Goal: Check status: Check status

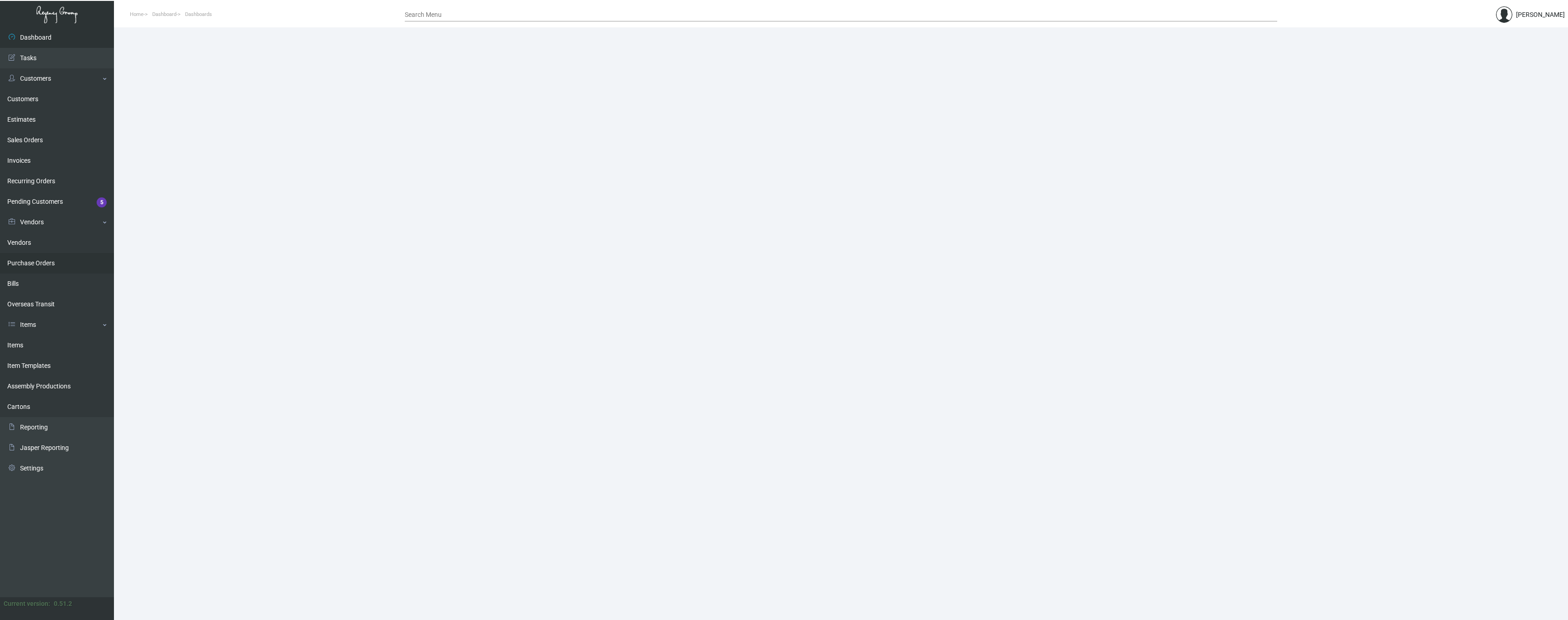
click at [43, 266] on link "Purchase Orders" at bounding box center [57, 264] width 114 height 21
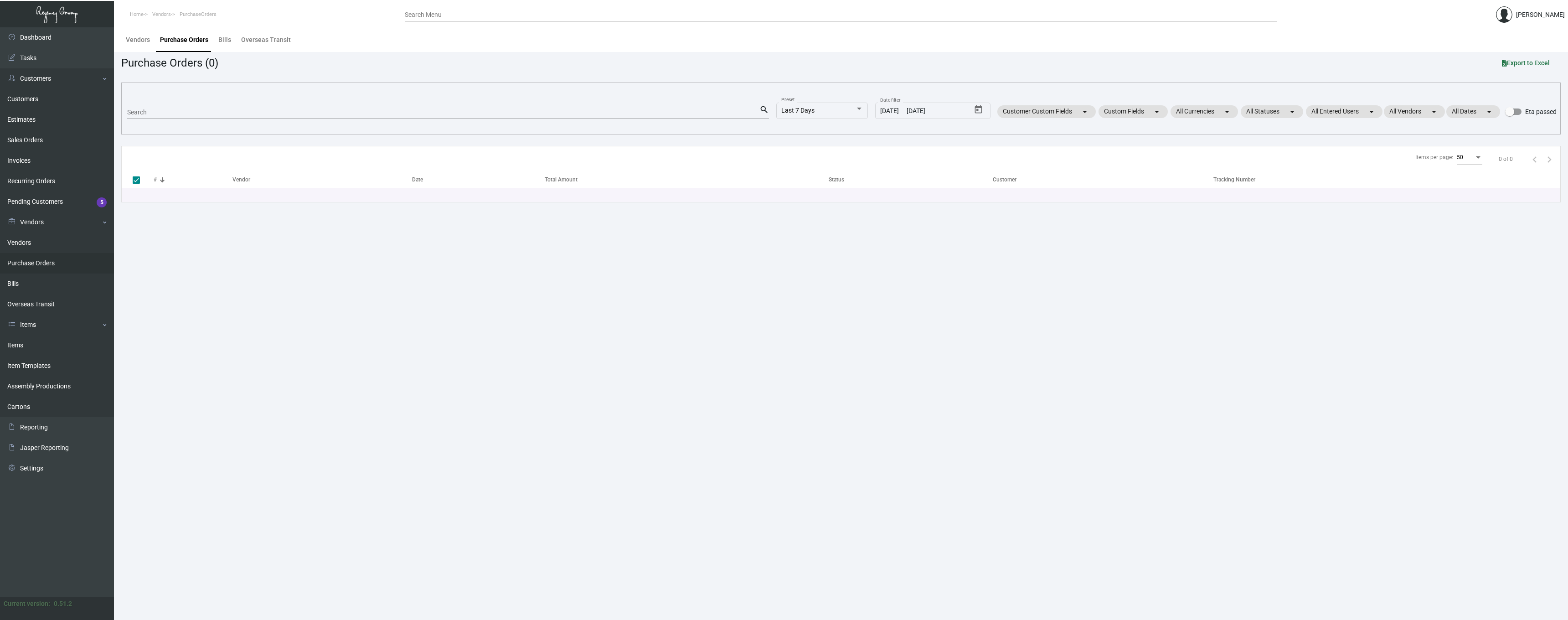
click at [185, 115] on input "Search" at bounding box center [444, 112] width 632 height 7
paste input "96571"
type input "96571"
checkbox input "false"
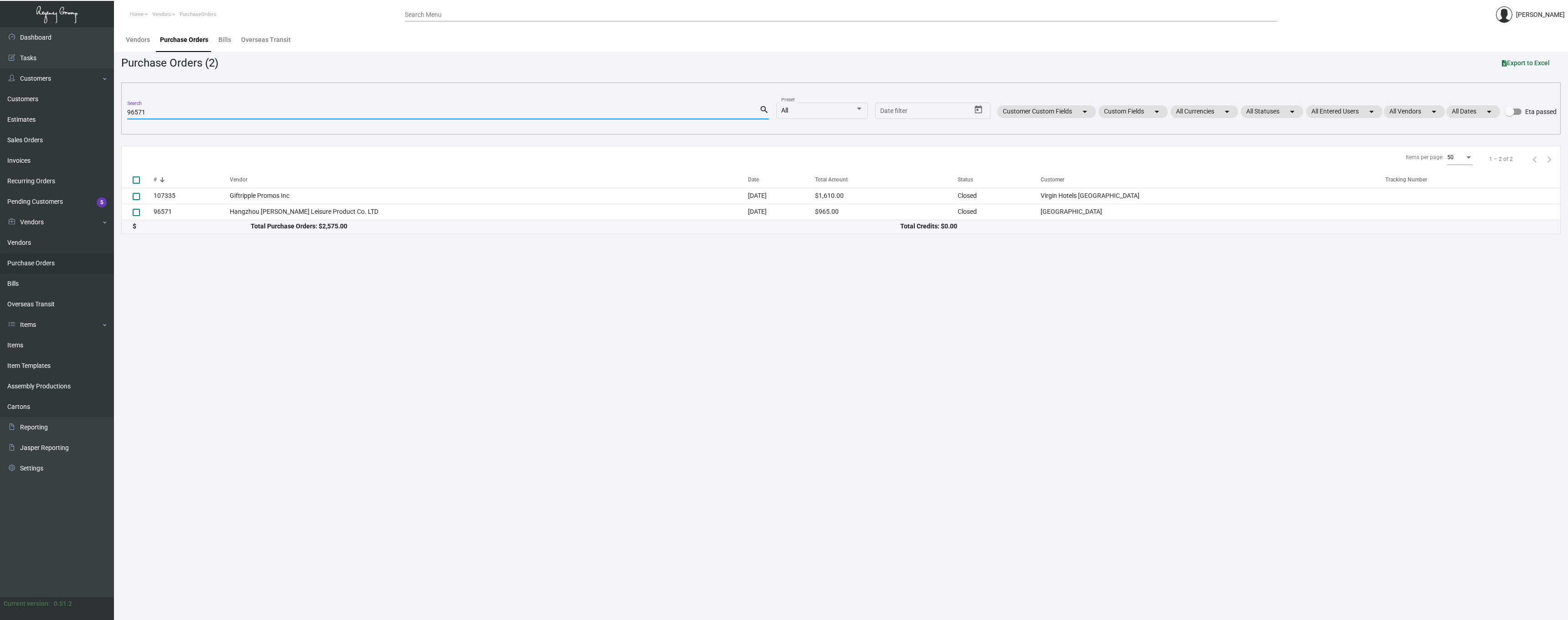
click at [216, 111] on input "96571" at bounding box center [444, 112] width 632 height 7
paste input "108335,"
type input "108335,"
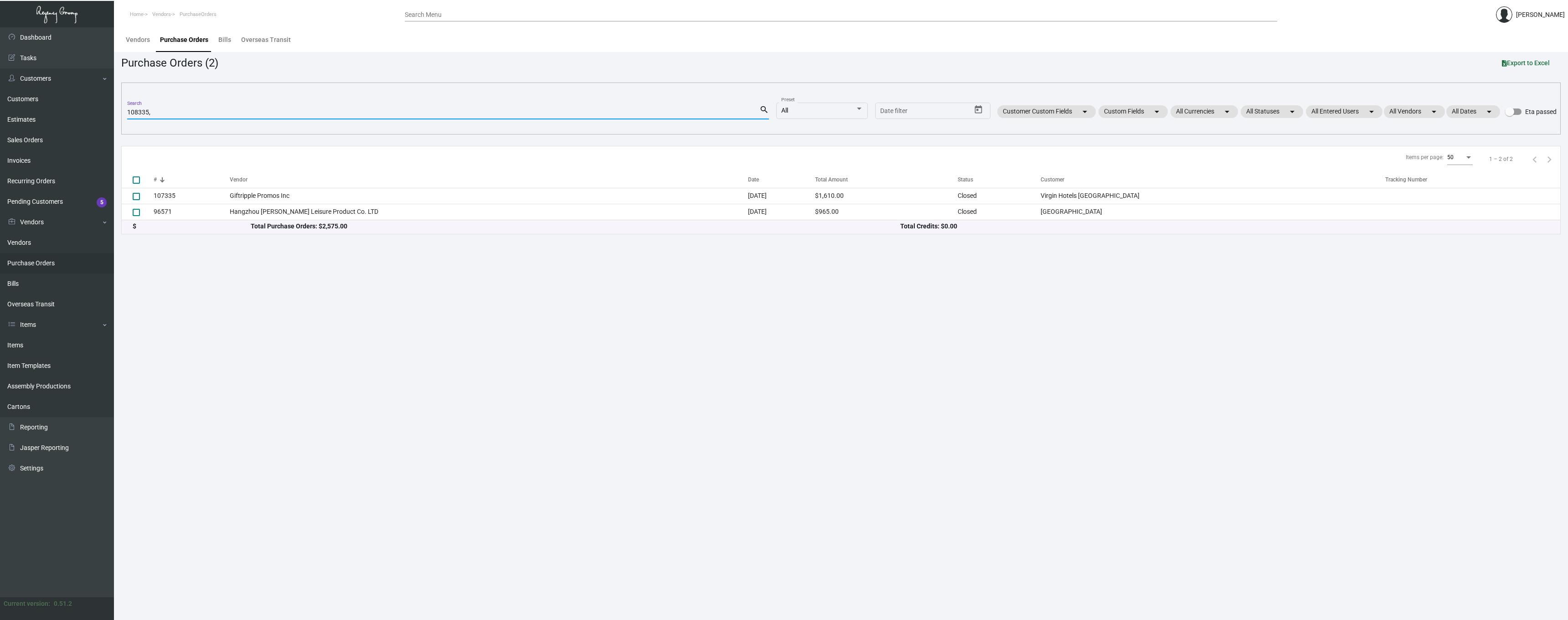
checkbox input "true"
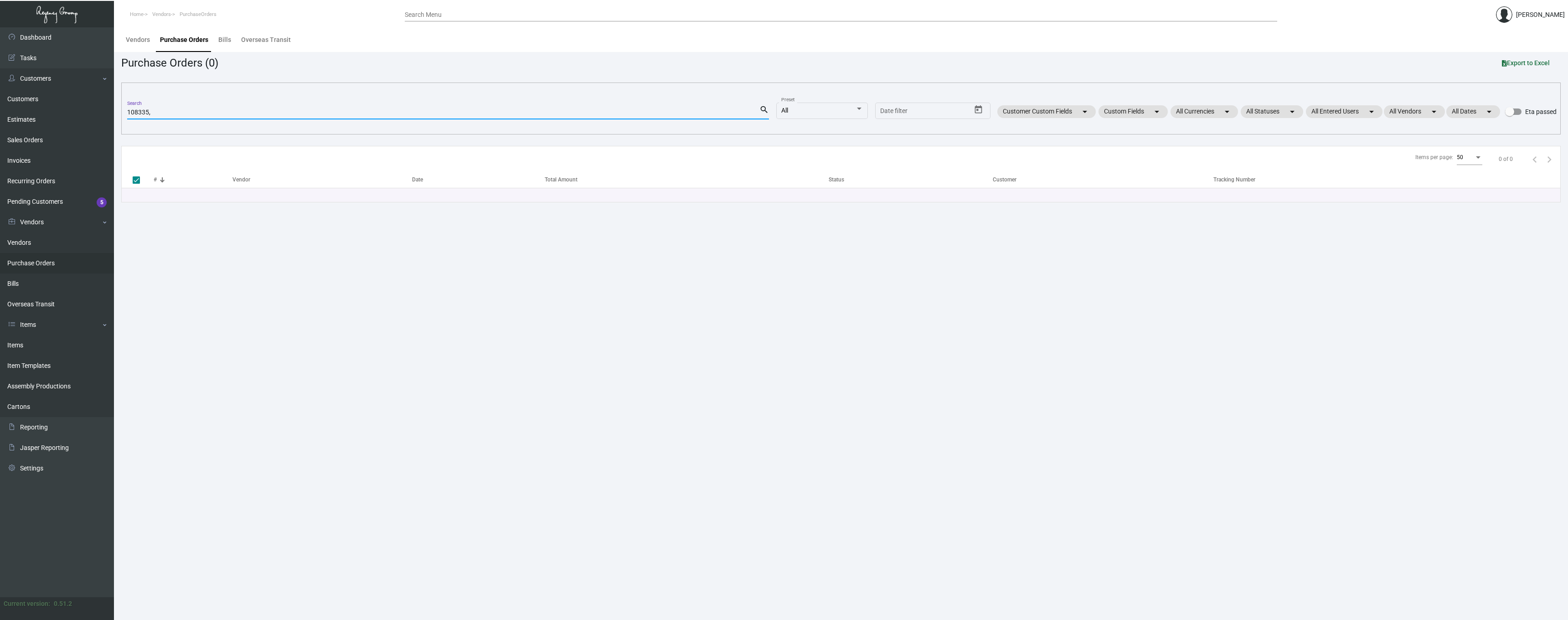
type input "108335"
checkbox input "false"
click at [178, 112] on input "108335" at bounding box center [444, 112] width 632 height 7
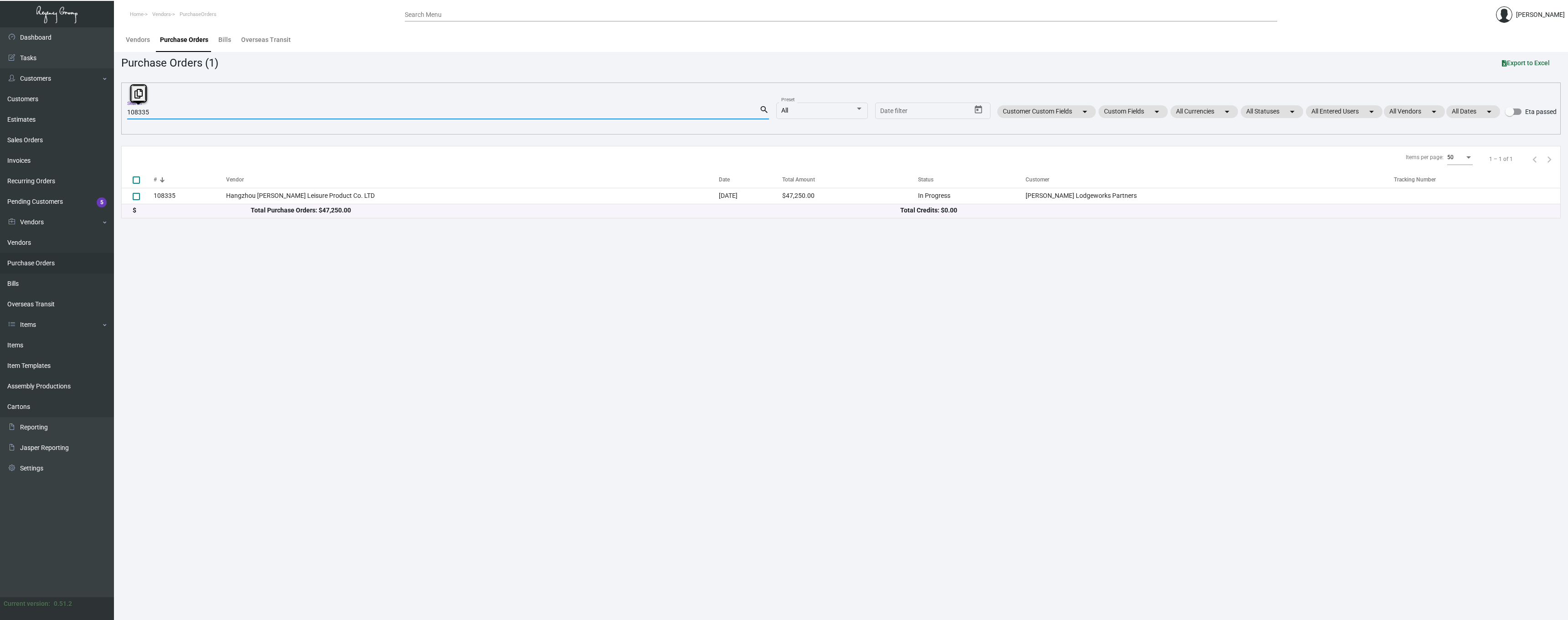
paste input "6320"
click at [240, 116] on input "106320" at bounding box center [444, 112] width 632 height 7
paste input "15"
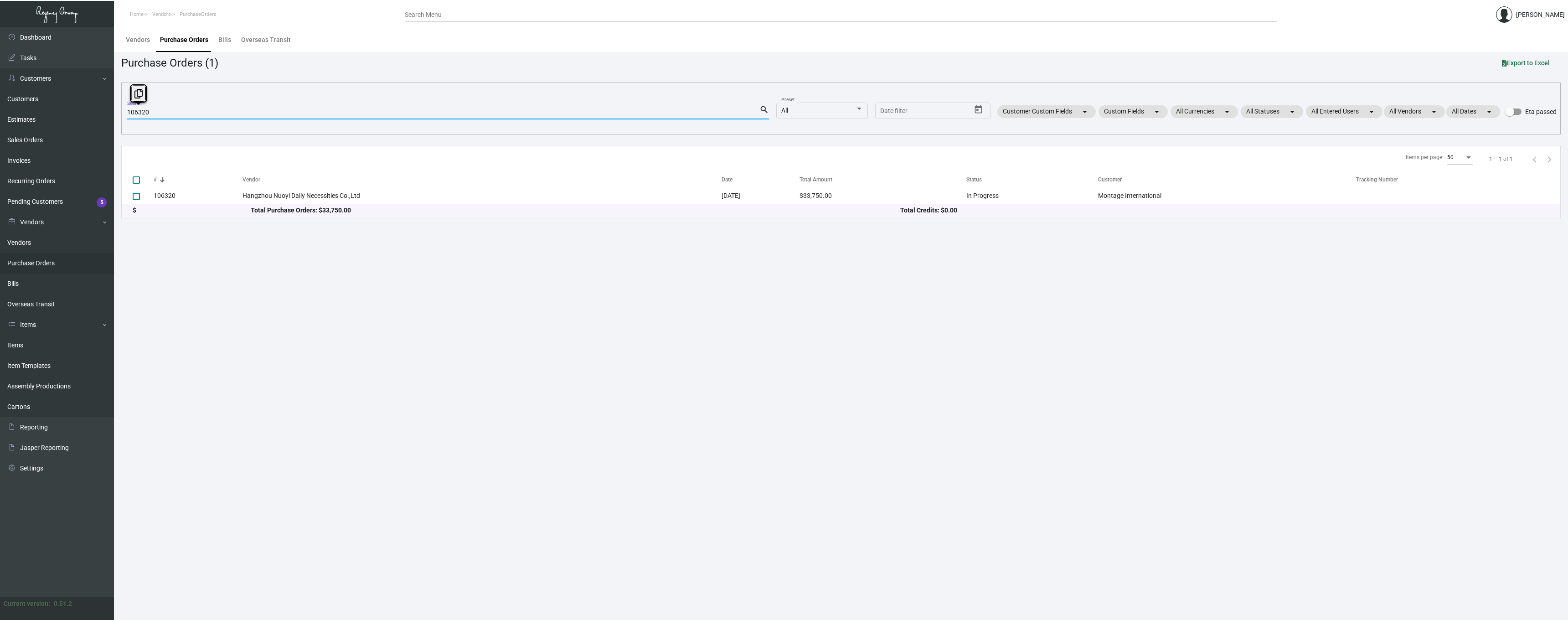
type input "106150"
